Goal: Task Accomplishment & Management: Use online tool/utility

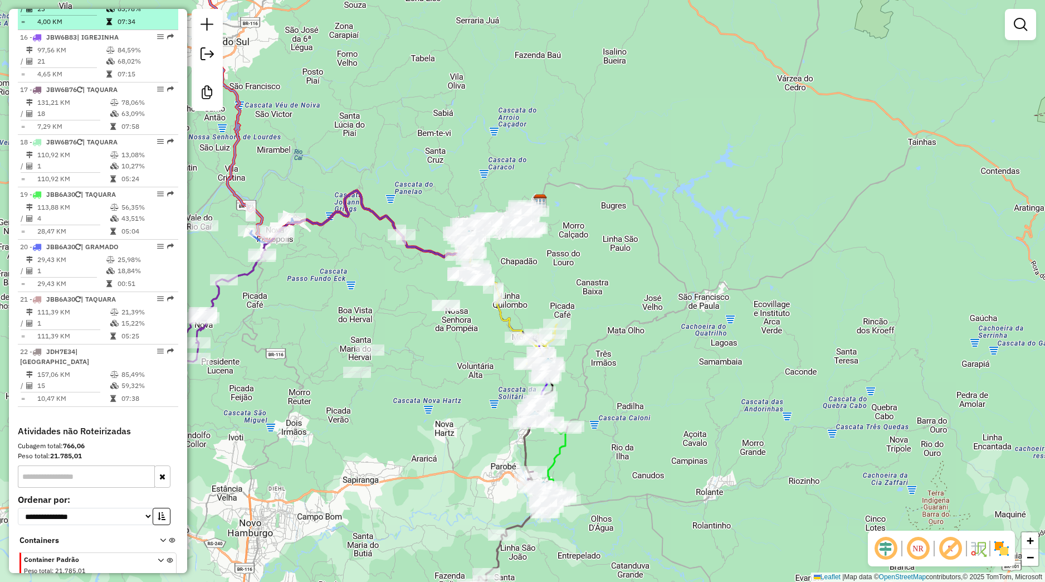
scroll to position [1225, 0]
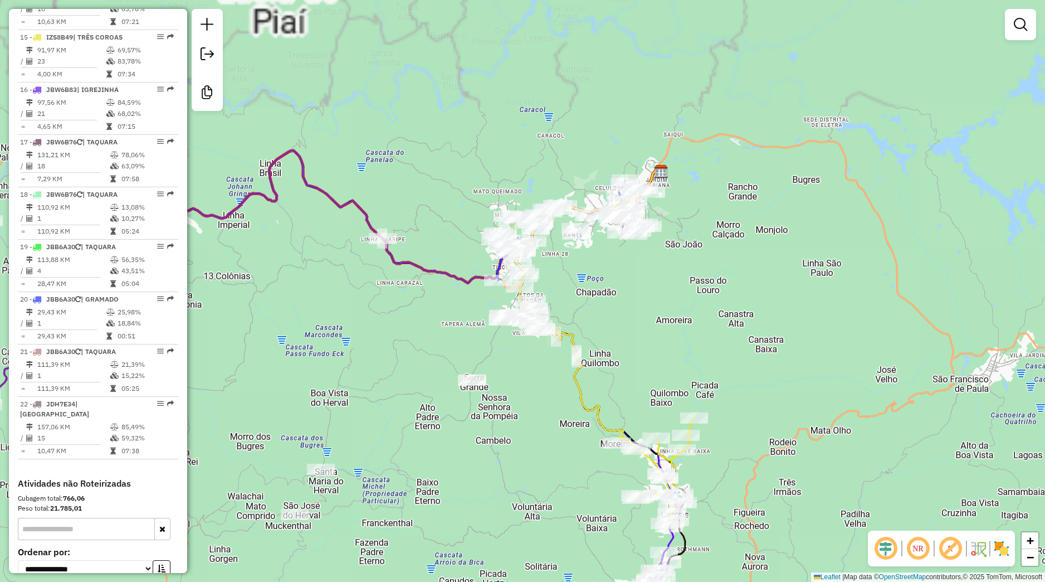
drag, startPoint x: 409, startPoint y: 246, endPoint x: 425, endPoint y: 374, distance: 129.1
click at [432, 393] on div "Janela de atendimento Grade de atendimento Capacidade Transportadoras Veículos …" at bounding box center [522, 291] width 1045 height 582
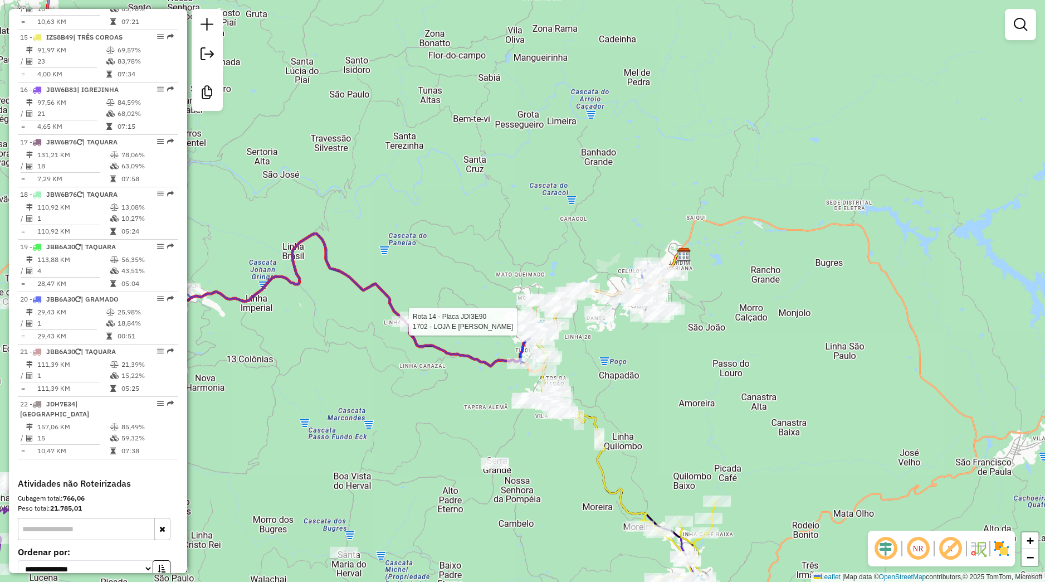
select select "**********"
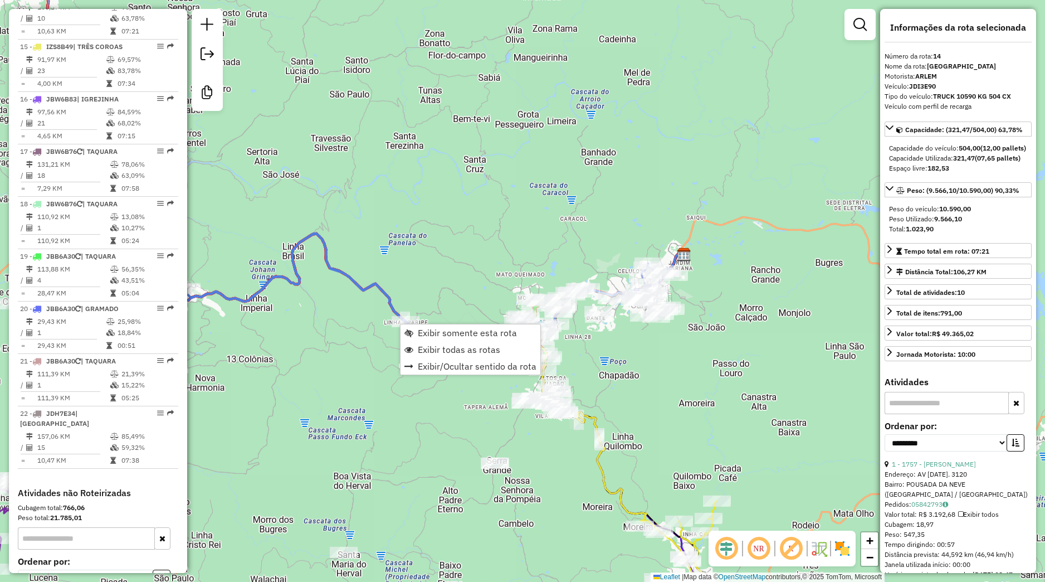
scroll to position [1215, 0]
click at [384, 342] on div "Janela de atendimento Grade de atendimento Capacidade Transportadoras Veículos …" at bounding box center [522, 291] width 1045 height 582
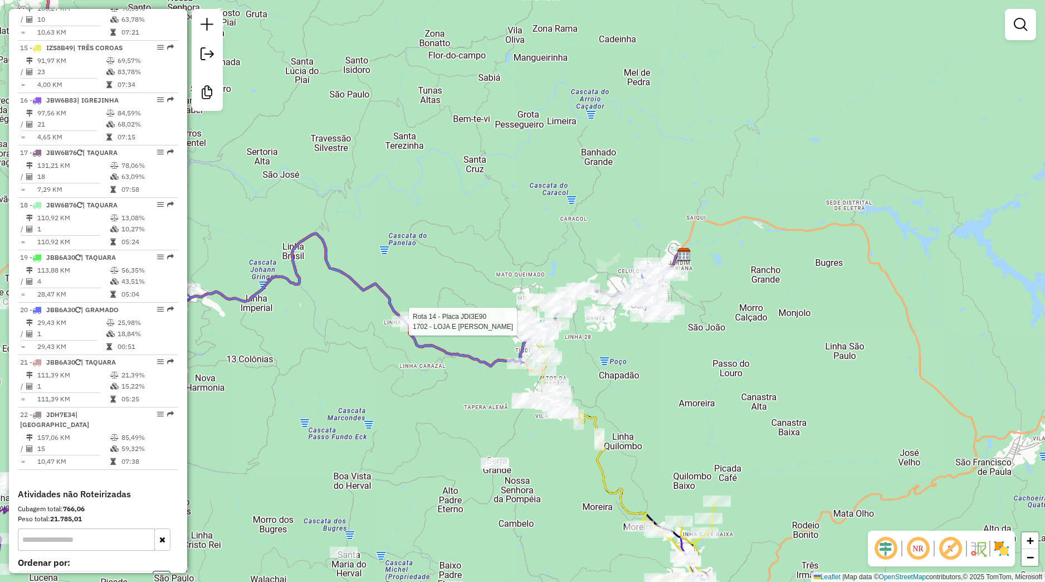
select select "**********"
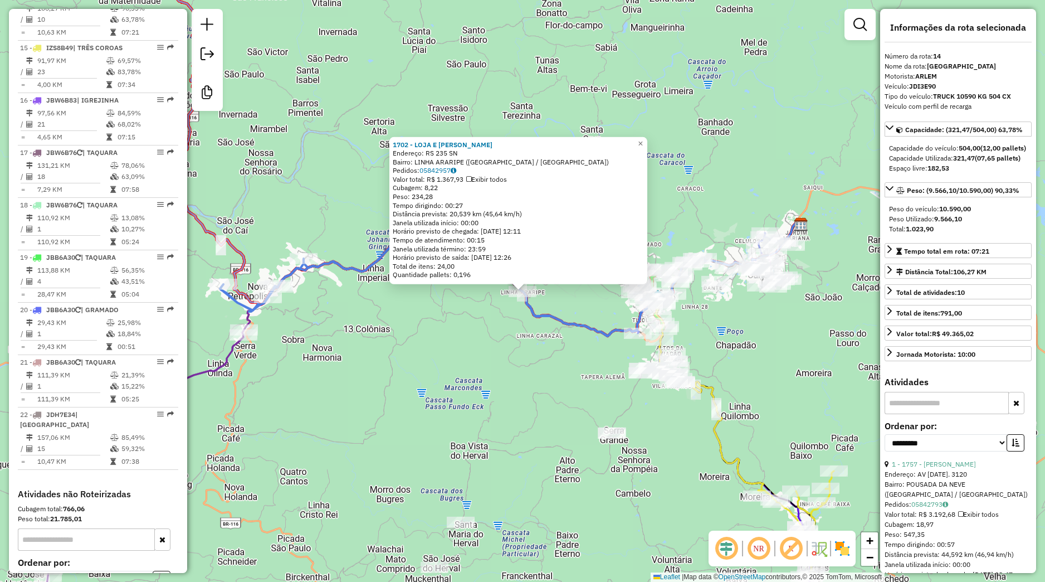
drag, startPoint x: 436, startPoint y: 311, endPoint x: 468, endPoint y: 304, distance: 32.6
click at [444, 310] on div "1702 - LOJA E ARMAZEM WILTG Endereço: RS 235 SN Bairro: LINHA ARARIPE ([GEOGRAP…" at bounding box center [522, 291] width 1045 height 582
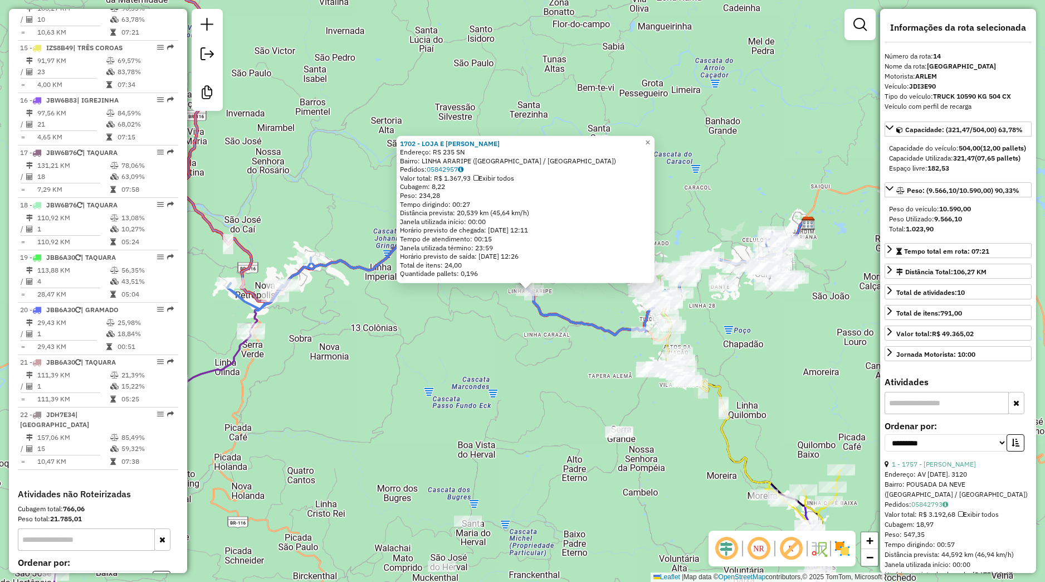
click at [467, 305] on div "1702 - LOJA E ARMAZEM WILTG Endereço: RS 235 SN Bairro: LINHA ARARIPE ([GEOGRAP…" at bounding box center [522, 291] width 1045 height 582
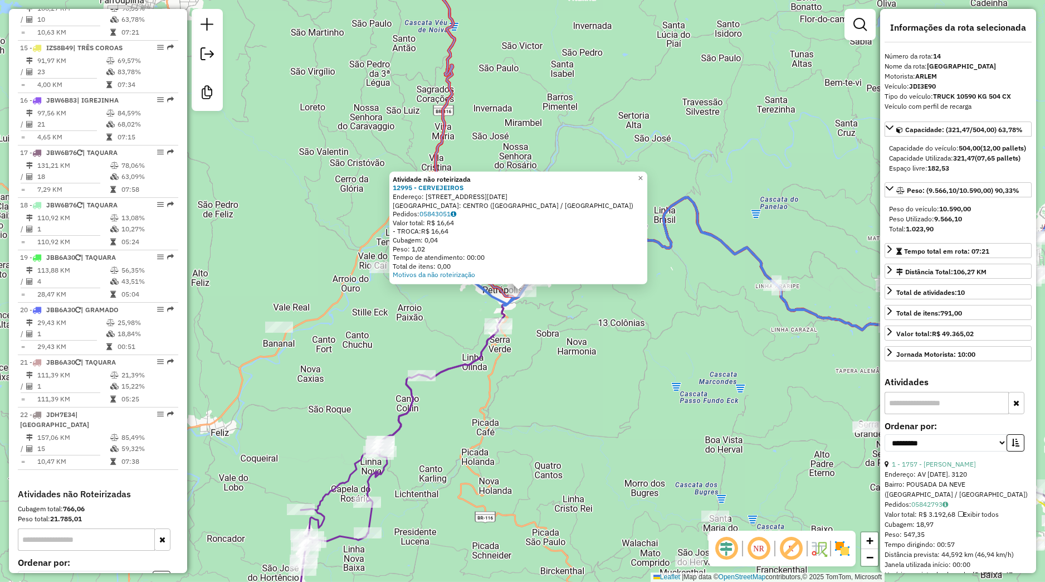
click at [425, 333] on div "Atividade não roteirizada 12995 - CERVEJEIROS Endereço: [STREET_ADDRESS][DATE] …" at bounding box center [522, 291] width 1045 height 582
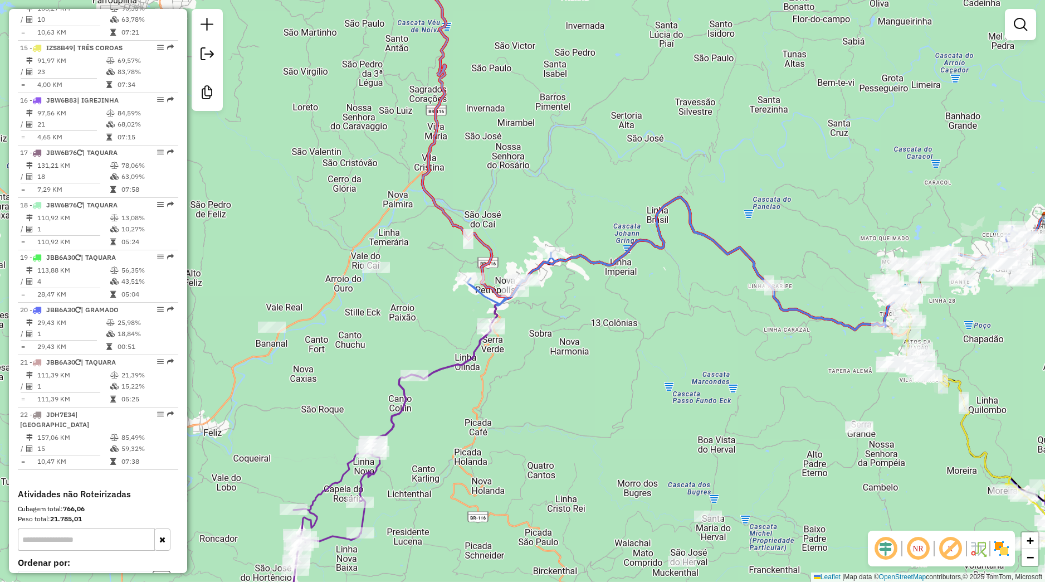
drag, startPoint x: 553, startPoint y: 402, endPoint x: 241, endPoint y: 450, distance: 315.7
click at [241, 450] on div "Janela de atendimento Grade de atendimento Capacidade Transportadoras Veículos …" at bounding box center [522, 291] width 1045 height 582
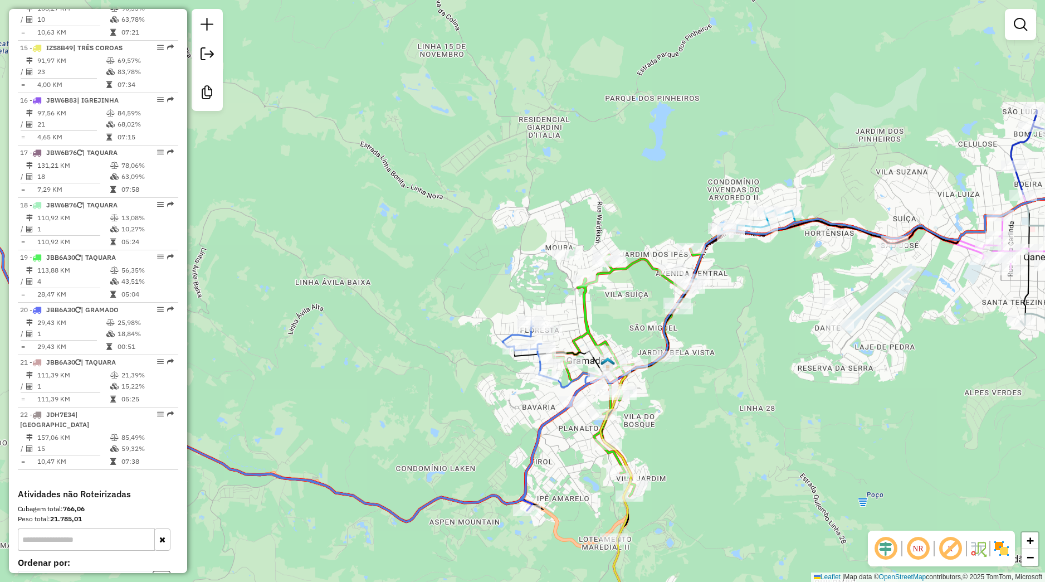
drag, startPoint x: 479, startPoint y: 362, endPoint x: 464, endPoint y: 356, distance: 16.2
click at [464, 356] on div "Rota 14 - Placa JDI3E90 255 - [PERSON_NAME] Janela de atendimento Grade de aten…" at bounding box center [522, 291] width 1045 height 582
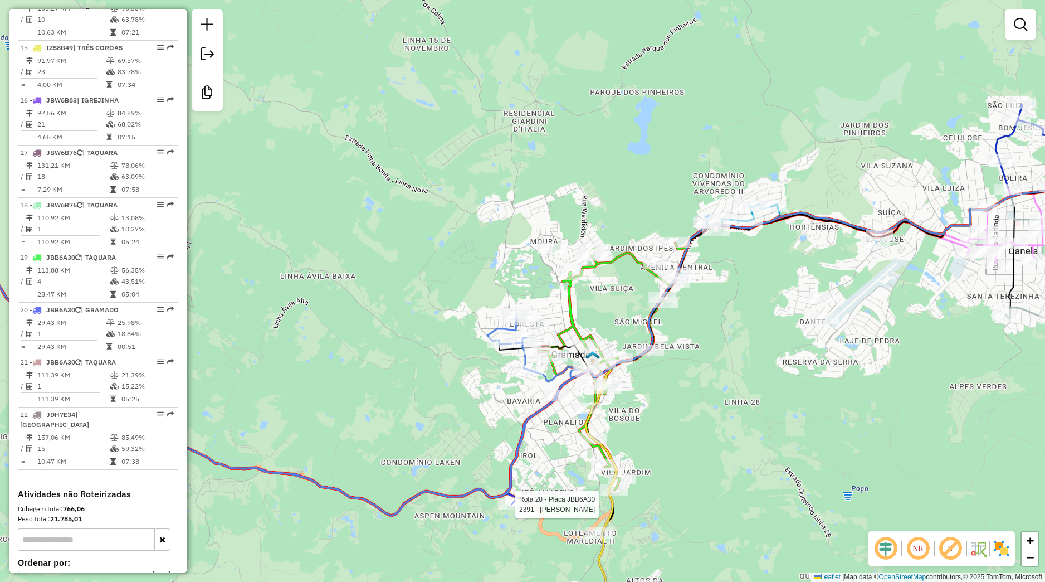
select select "**********"
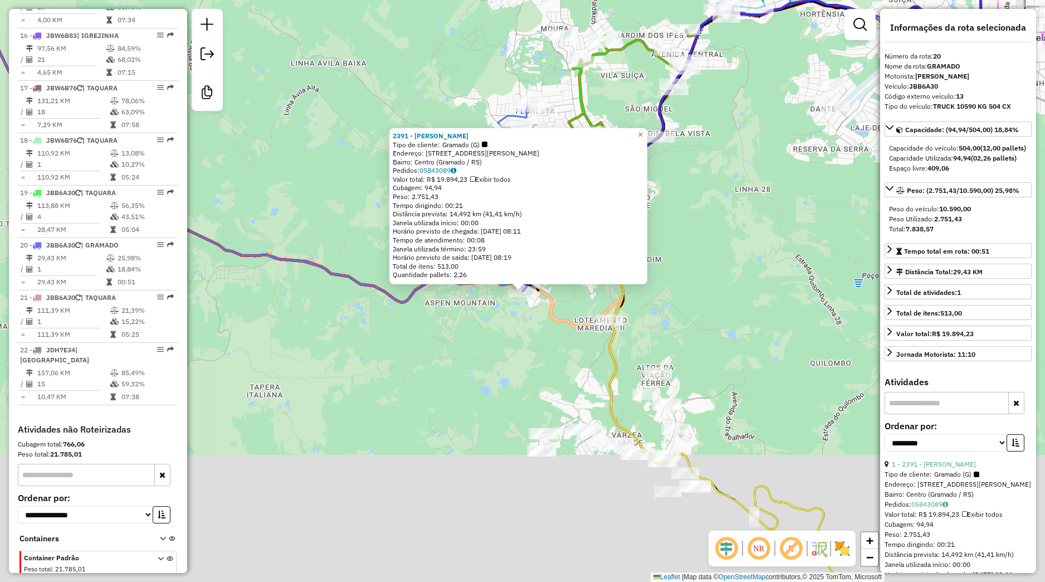
scroll to position [1337, 0]
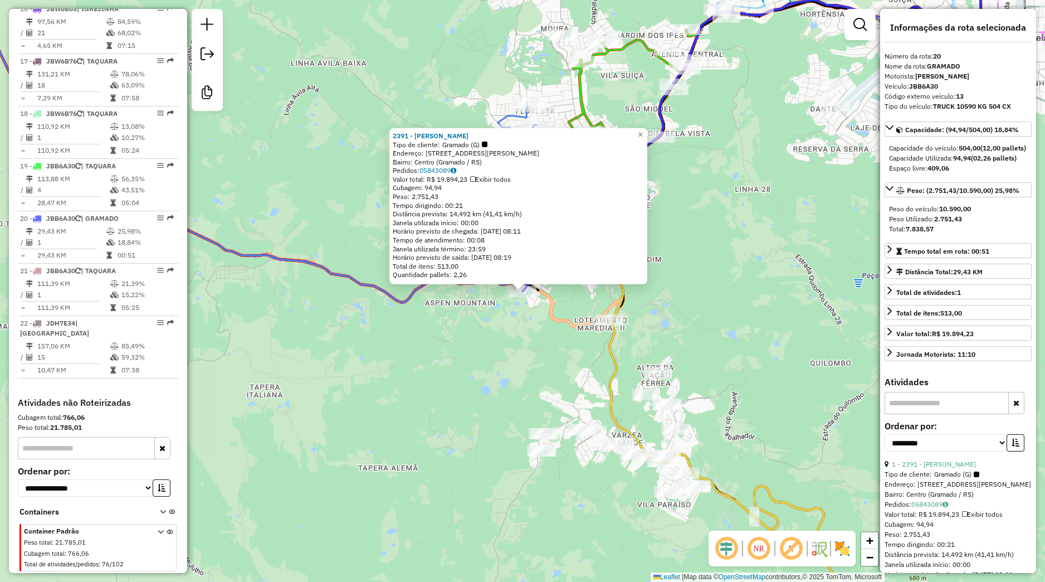
click at [480, 349] on div "2391 - [PERSON_NAME] Tipo de cliente: Gramado (G) Endereço: [STREET_ADDRESS][PE…" at bounding box center [522, 291] width 1045 height 582
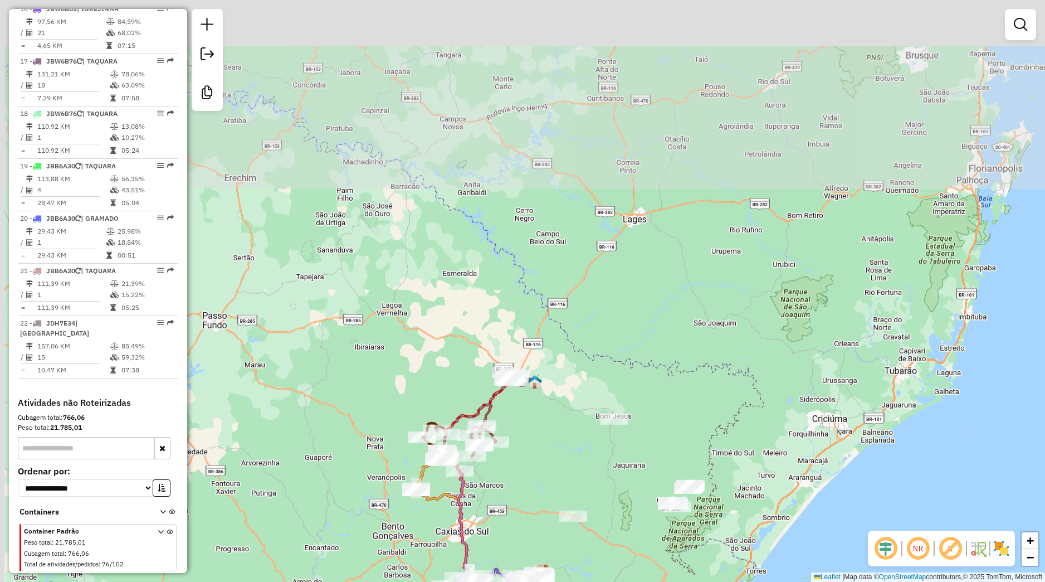
drag, startPoint x: 476, startPoint y: 327, endPoint x: 517, endPoint y: 543, distance: 220.0
click at [517, 543] on div "Janela de atendimento Grade de atendimento Capacidade Transportadoras Veículos …" at bounding box center [522, 291] width 1045 height 582
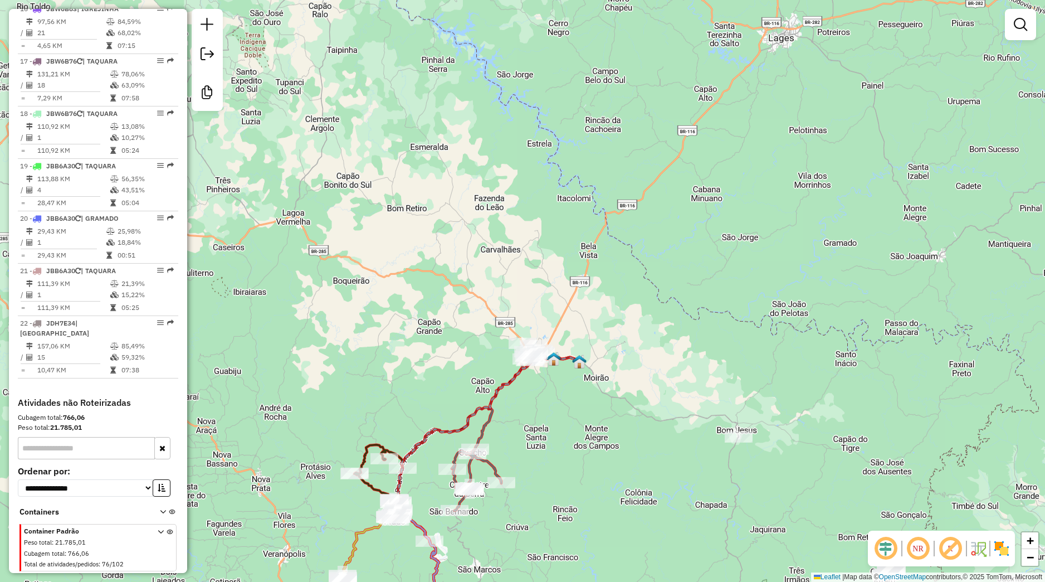
drag, startPoint x: 488, startPoint y: 526, endPoint x: 498, endPoint y: 528, distance: 10.7
click at [498, 528] on div "Janela de atendimento Grade de atendimento Capacidade Transportadoras Veículos …" at bounding box center [522, 291] width 1045 height 582
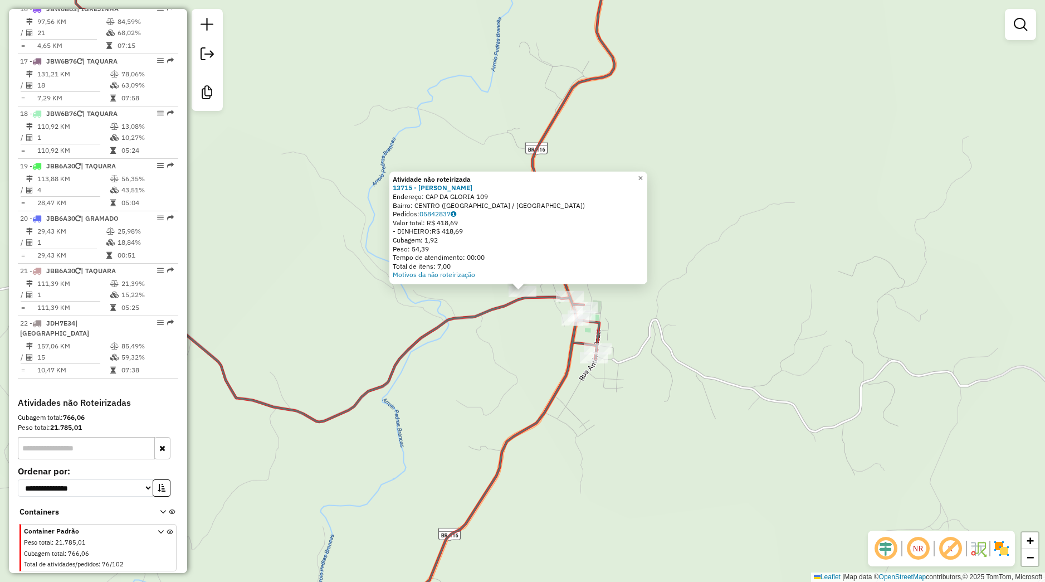
click at [502, 418] on div "Atividade não roteirizada 13715 - [PERSON_NAME]: CAP DA GLORIA 109 Bairro: CENT…" at bounding box center [522, 291] width 1045 height 582
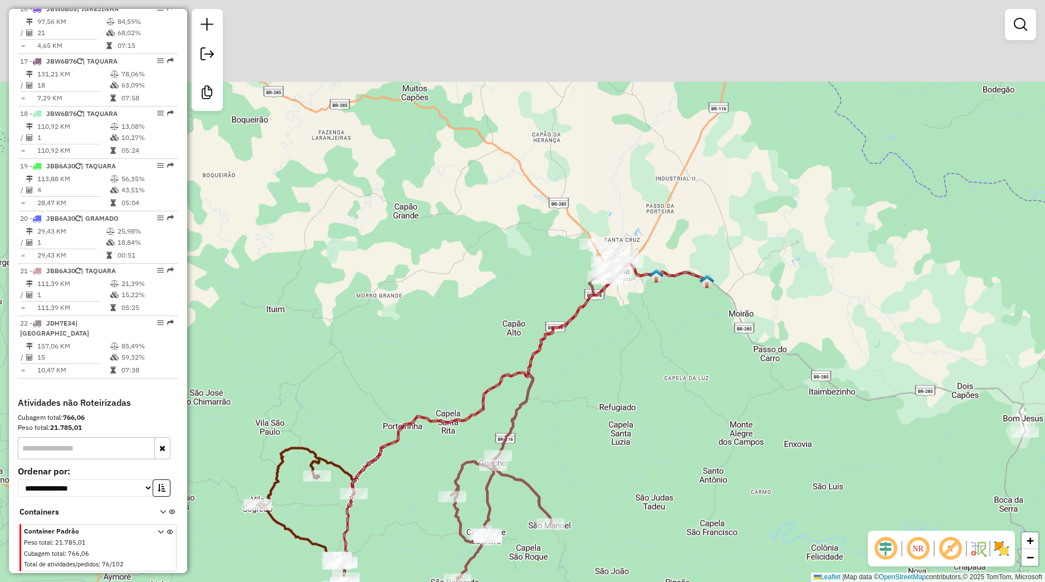
drag, startPoint x: 530, startPoint y: 398, endPoint x: 491, endPoint y: 553, distance: 159.7
click at [491, 553] on div "Janela de atendimento Grade de atendimento Capacidade Transportadoras Veículos …" at bounding box center [522, 291] width 1045 height 582
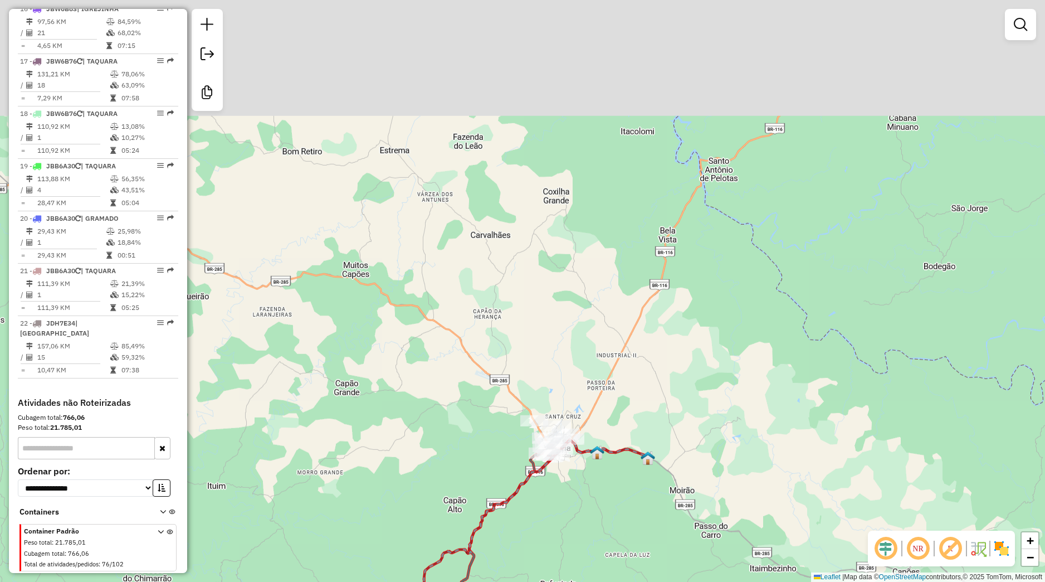
drag, startPoint x: 522, startPoint y: 491, endPoint x: 506, endPoint y: 522, distance: 35.1
click at [506, 522] on div "Janela de atendimento Grade de atendimento Capacidade Transportadoras Veículos …" at bounding box center [522, 291] width 1045 height 582
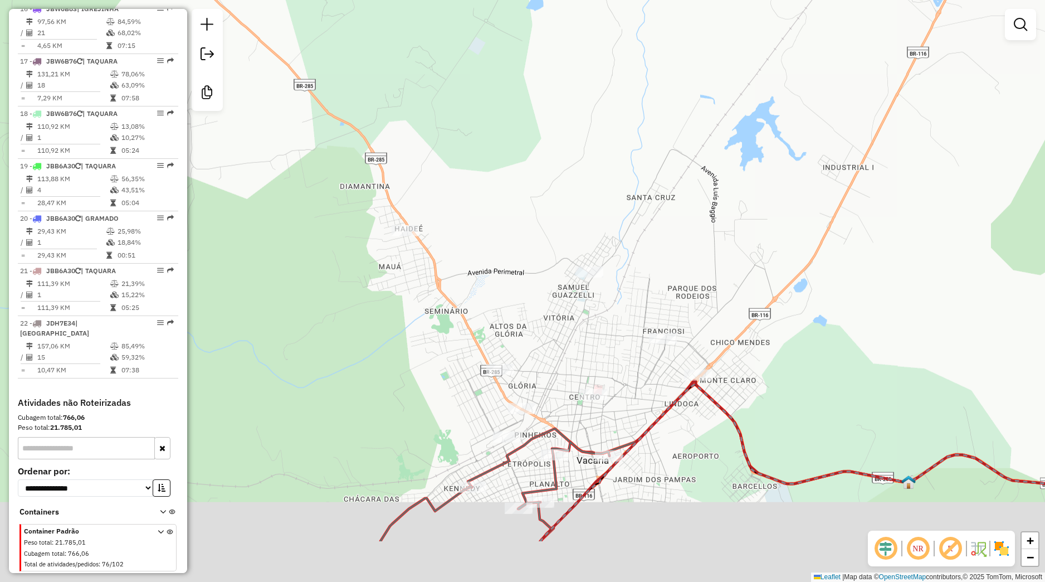
drag, startPoint x: 537, startPoint y: 471, endPoint x: 545, endPoint y: 370, distance: 101.2
click at [545, 370] on div "Janela de atendimento Grade de atendimento Capacidade Transportadoras Veículos …" at bounding box center [522, 291] width 1045 height 582
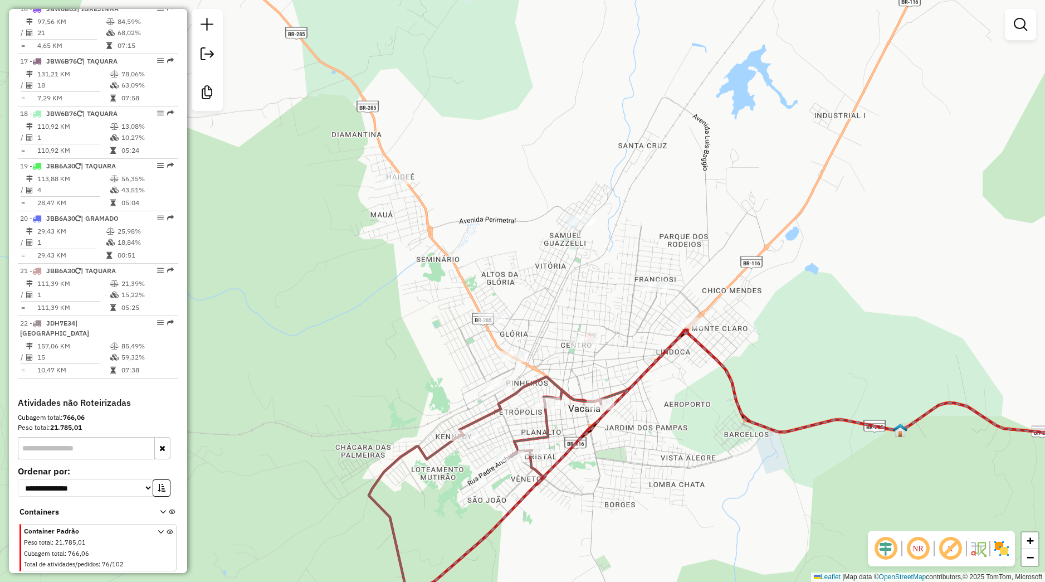
drag, startPoint x: 574, startPoint y: 469, endPoint x: 566, endPoint y: 419, distance: 50.8
click at [566, 419] on div "Janela de atendimento Grade de atendimento Capacidade Transportadoras Veículos …" at bounding box center [522, 291] width 1045 height 582
